Goal: Transaction & Acquisition: Purchase product/service

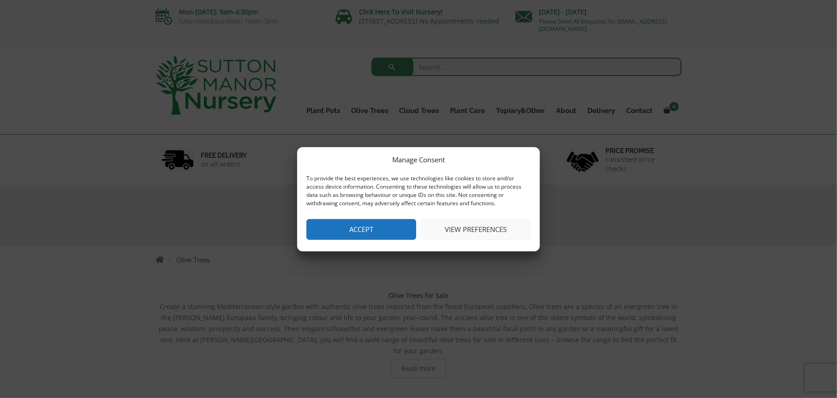
click at [461, 233] on button "View preferences" at bounding box center [476, 229] width 110 height 21
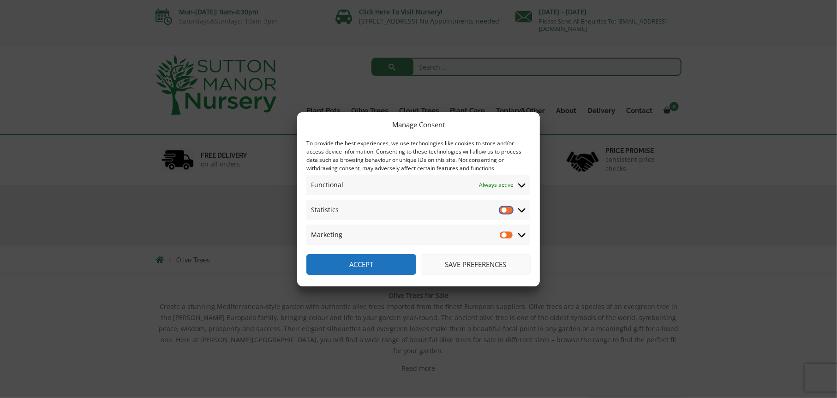
click at [508, 209] on input "Statistics" at bounding box center [507, 209] width 14 height 9
checkbox input "true"
click at [506, 234] on input "Marketing" at bounding box center [507, 234] width 14 height 9
checkbox input "true"
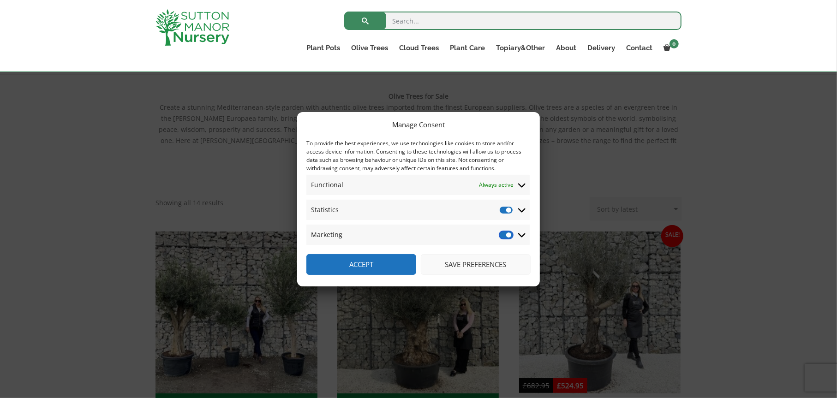
scroll to position [185, 0]
click at [485, 265] on button "Save preferences" at bounding box center [476, 264] width 110 height 21
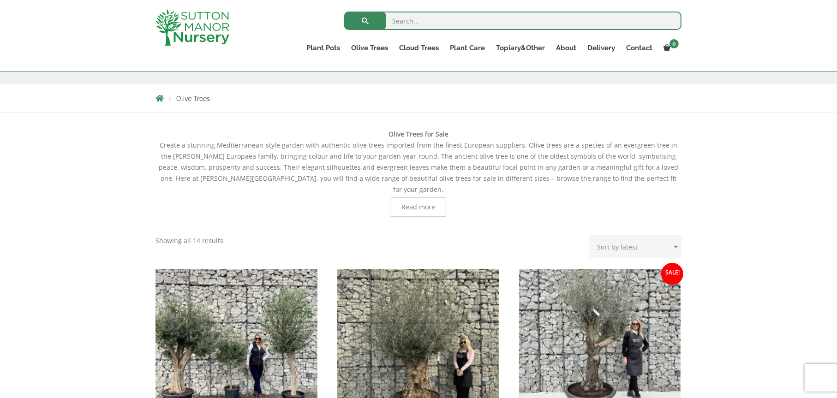
scroll to position [138, 0]
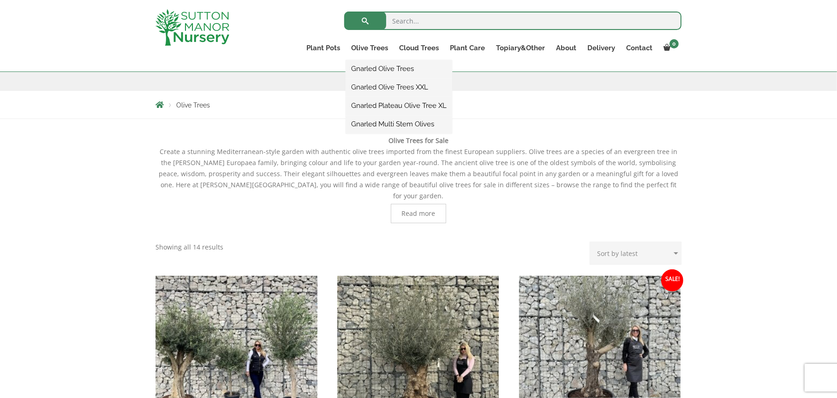
click at [408, 67] on link "Gnarled Olive Trees" at bounding box center [399, 69] width 107 height 14
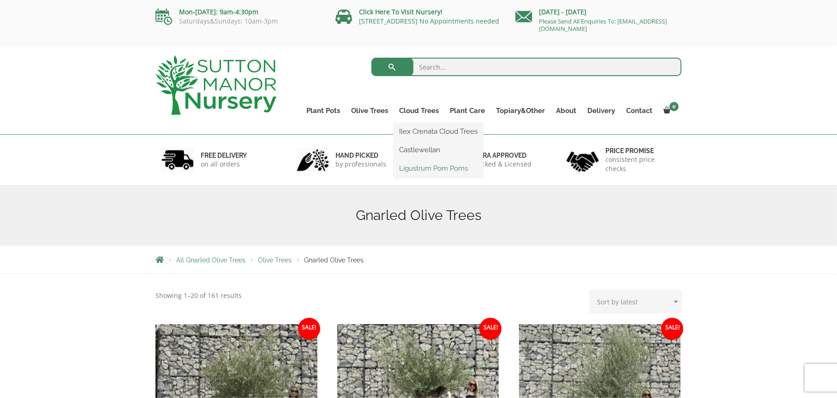
click at [423, 168] on link "Ligustrum Pom Poms" at bounding box center [439, 169] width 90 height 14
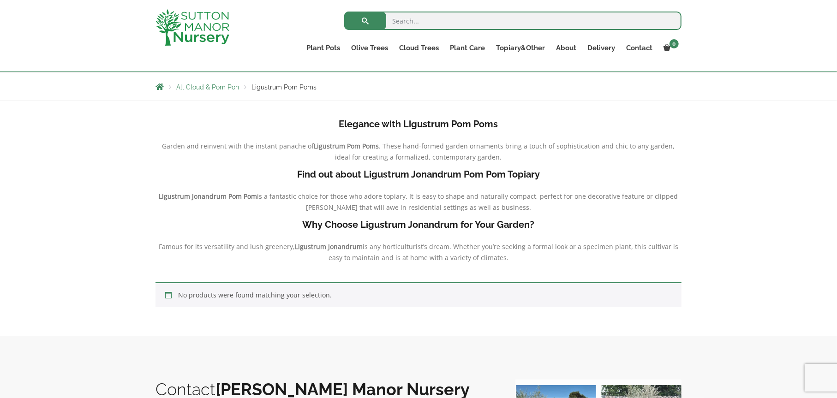
scroll to position [138, 0]
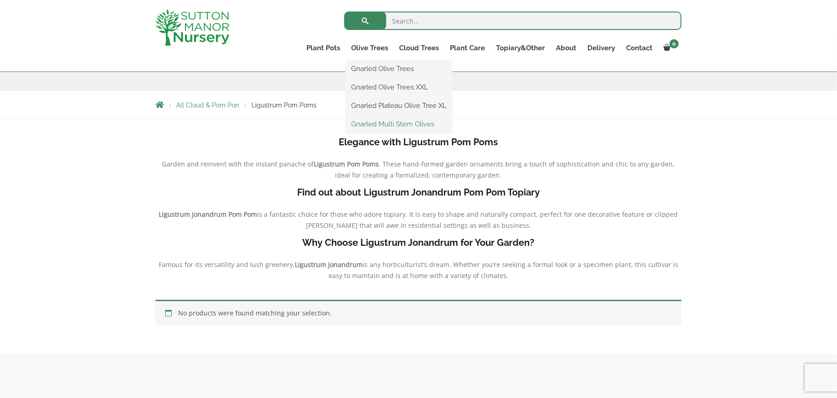
click at [394, 123] on link "Gnarled Multi Stem Olives" at bounding box center [399, 124] width 107 height 14
